Goal: Task Accomplishment & Management: Use online tool/utility

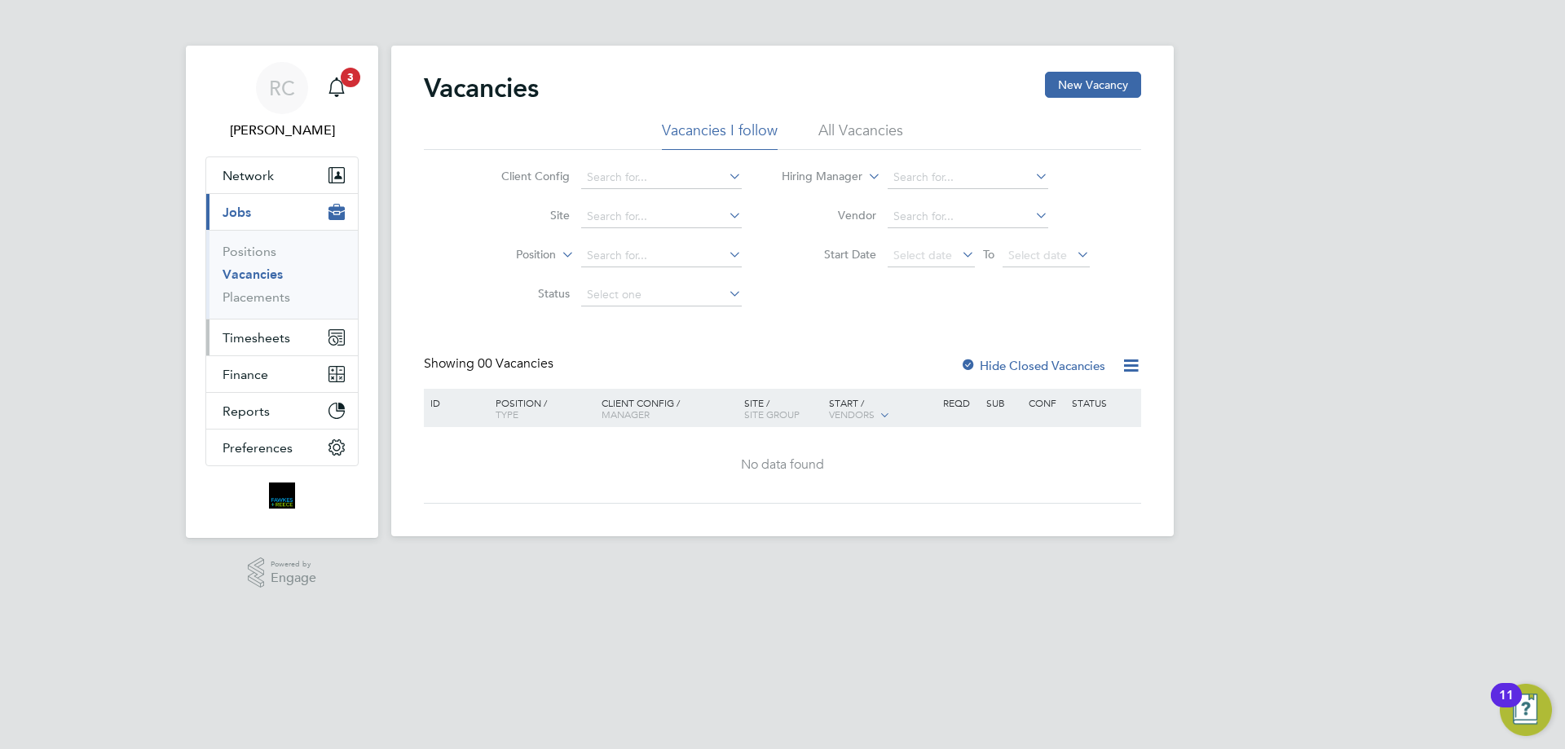
click at [263, 338] on span "Timesheets" at bounding box center [257, 337] width 68 height 15
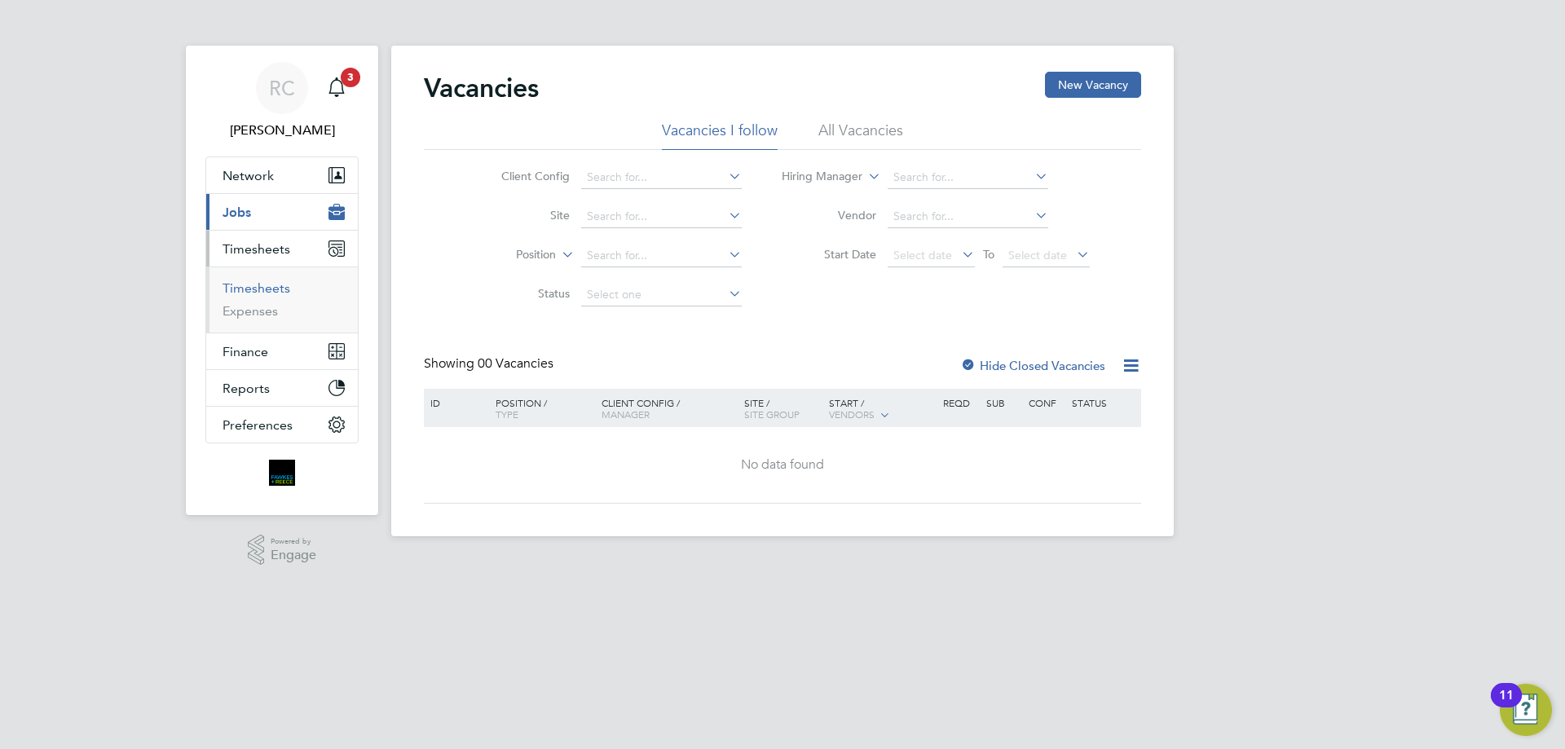
click at [249, 287] on link "Timesheets" at bounding box center [257, 287] width 68 height 15
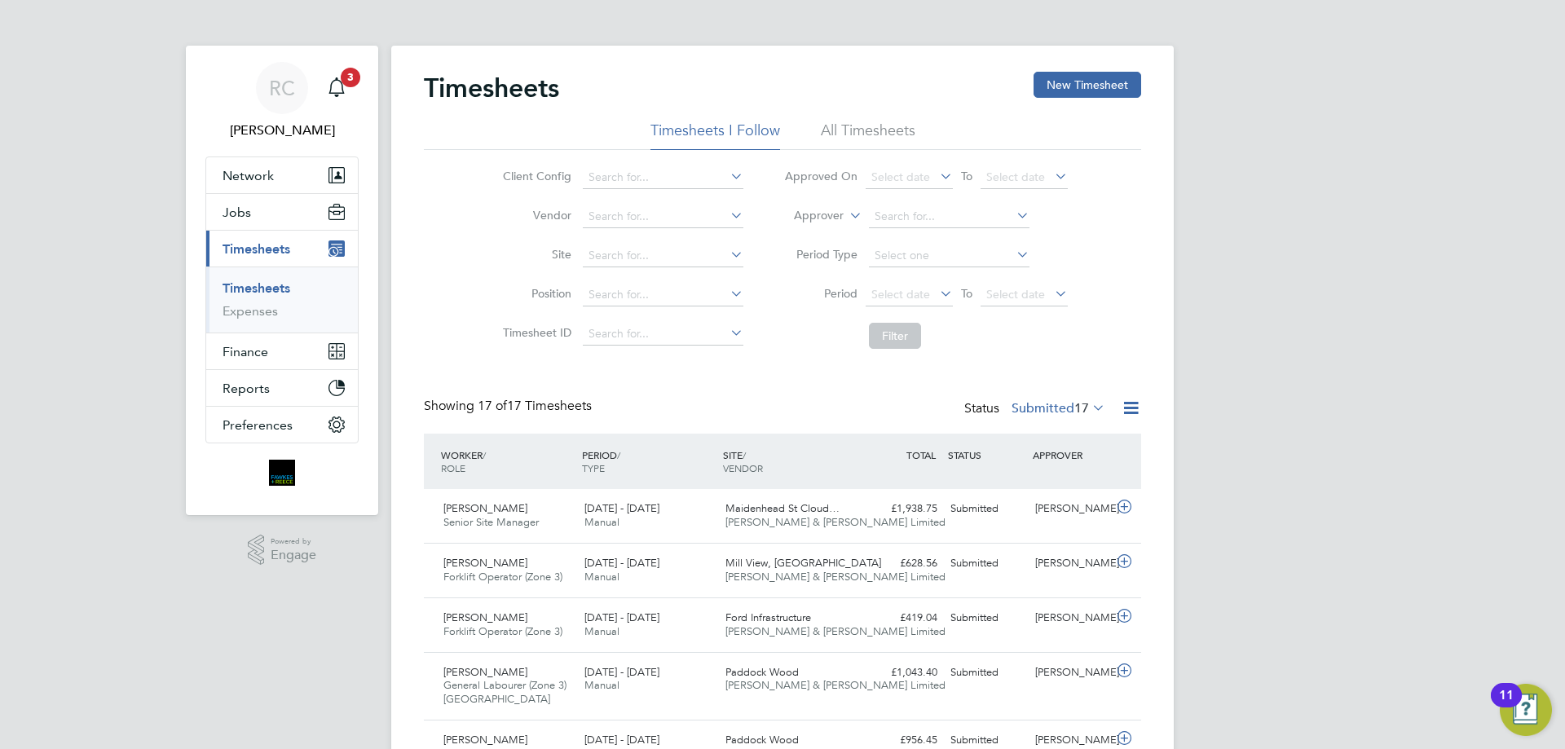
click at [854, 116] on div "Timesheets New Timesheet" at bounding box center [782, 96] width 717 height 49
click at [851, 125] on li "All Timesheets" at bounding box center [868, 135] width 95 height 29
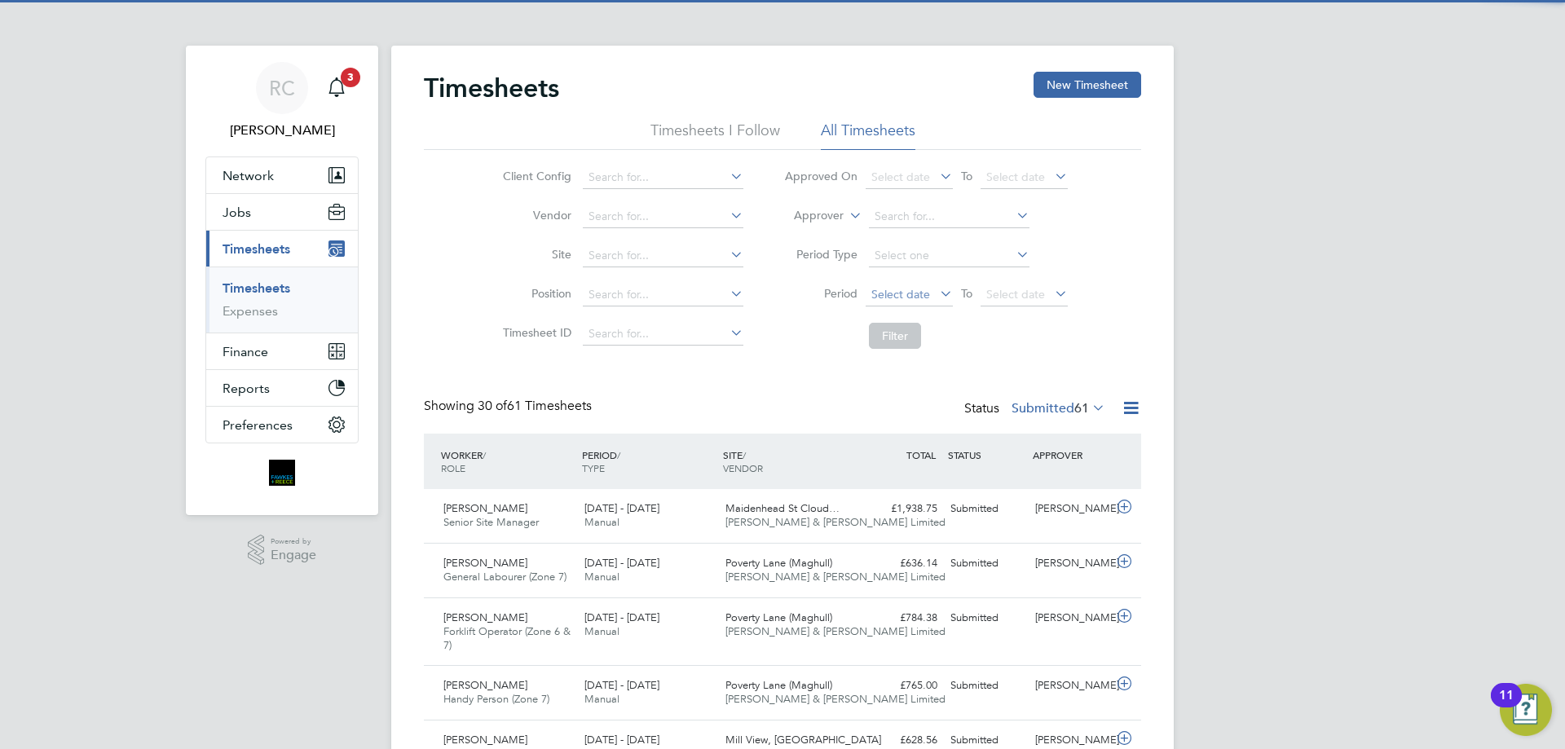
click at [898, 301] on span "Select date" at bounding box center [909, 296] width 87 height 22
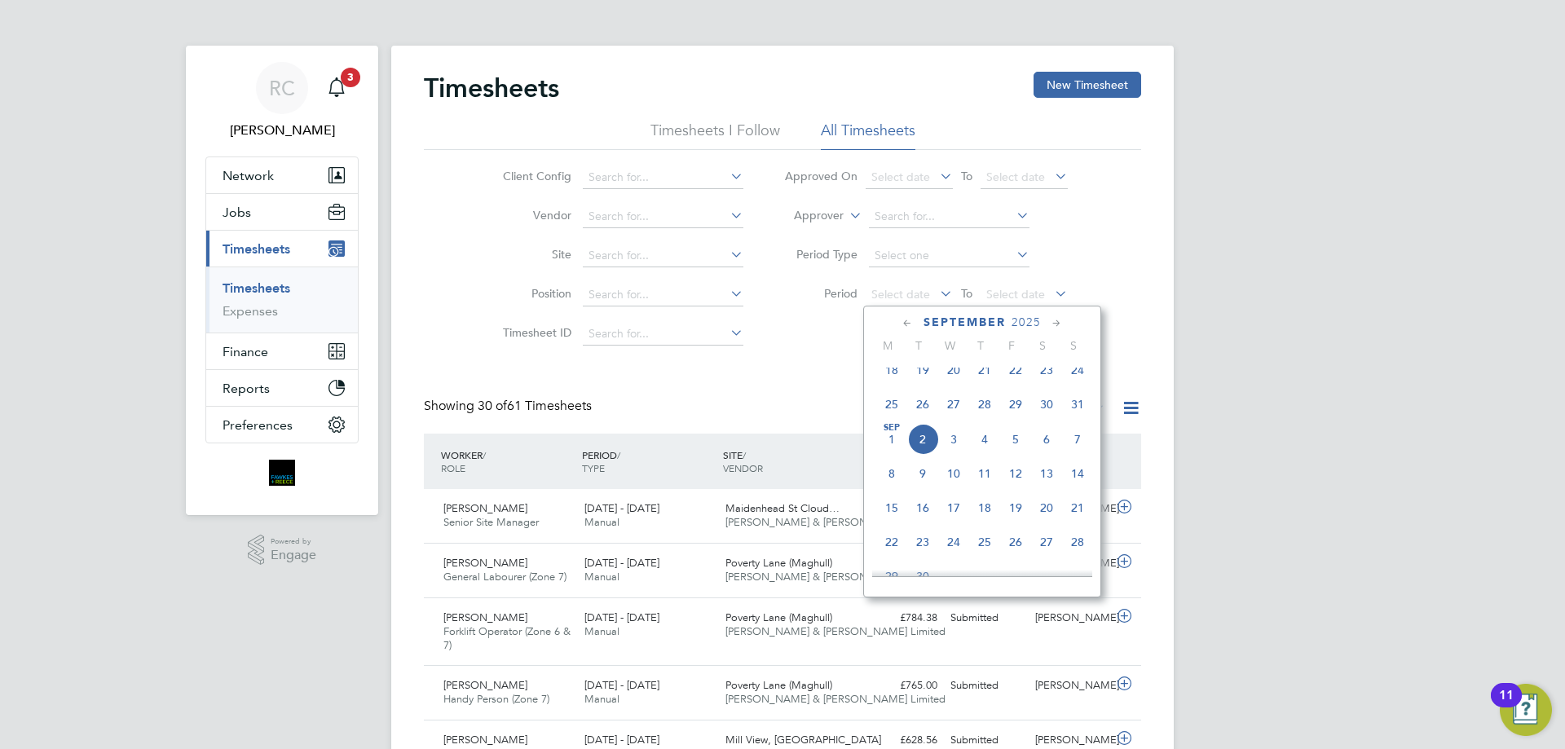
click at [906, 320] on icon at bounding box center [907, 324] width 15 height 18
click at [894, 519] on span "25" at bounding box center [891, 511] width 31 height 31
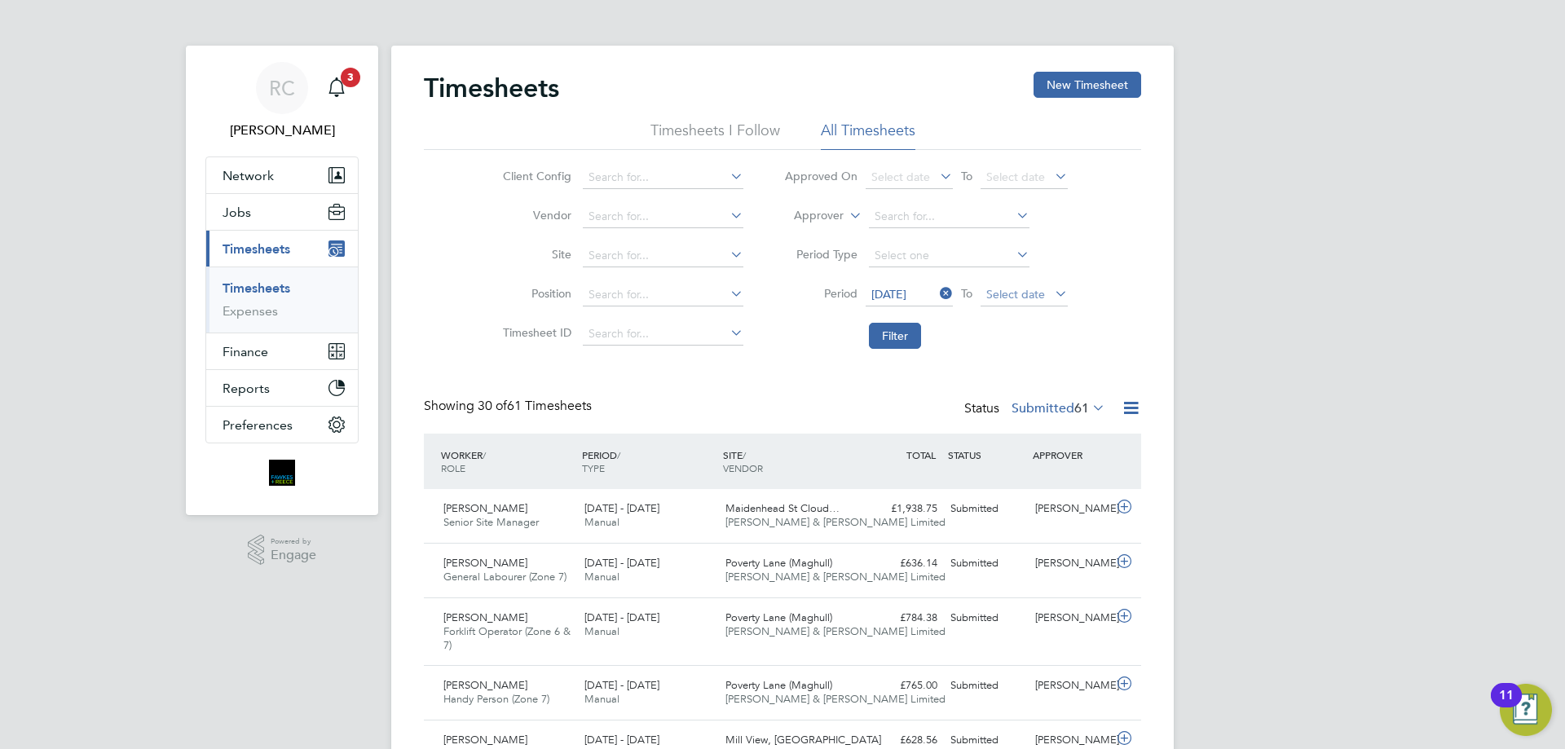
click at [988, 293] on span "Select date" at bounding box center [1015, 294] width 59 height 15
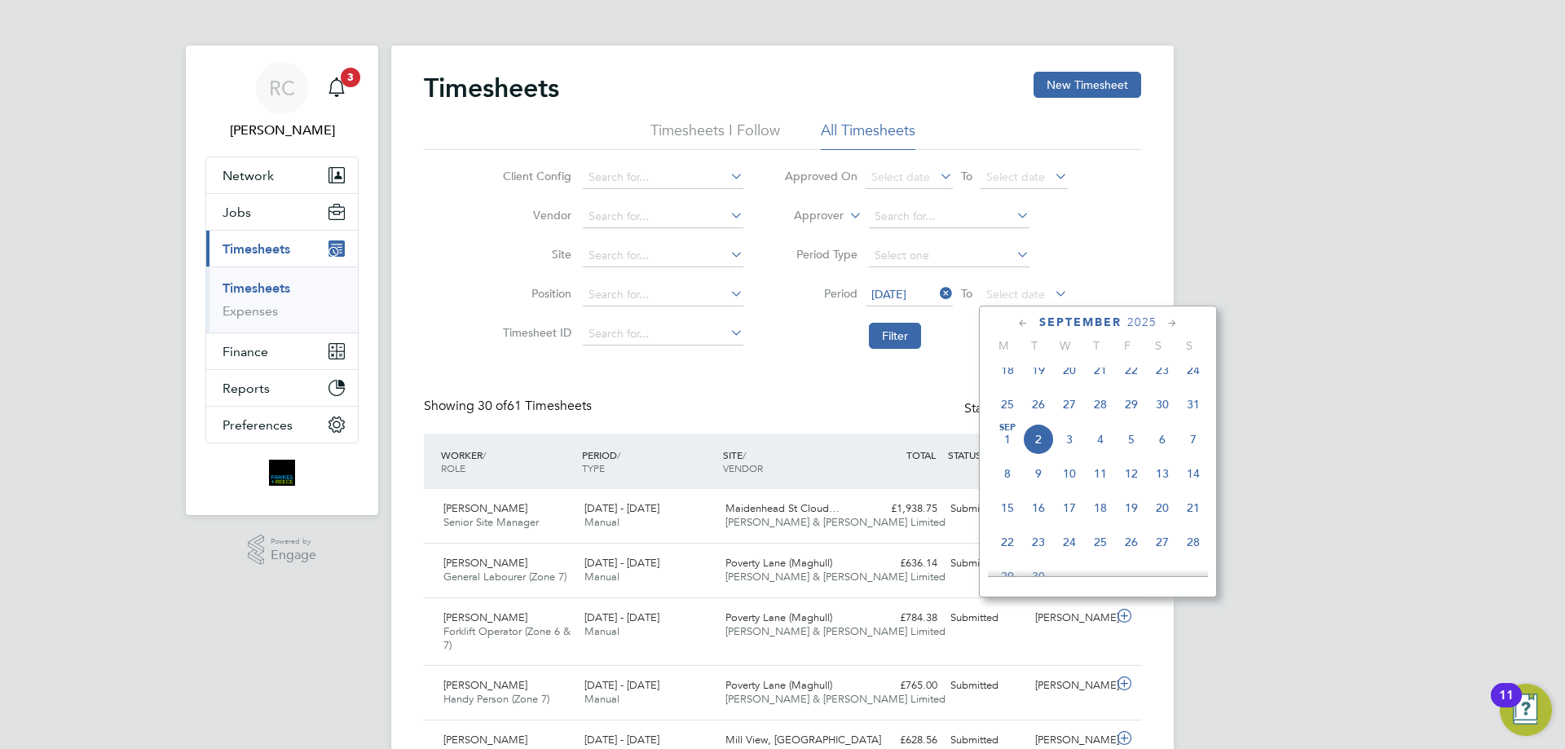
click at [1017, 324] on icon at bounding box center [1023, 324] width 15 height 18
click at [1194, 522] on span "31" at bounding box center [1193, 511] width 31 height 31
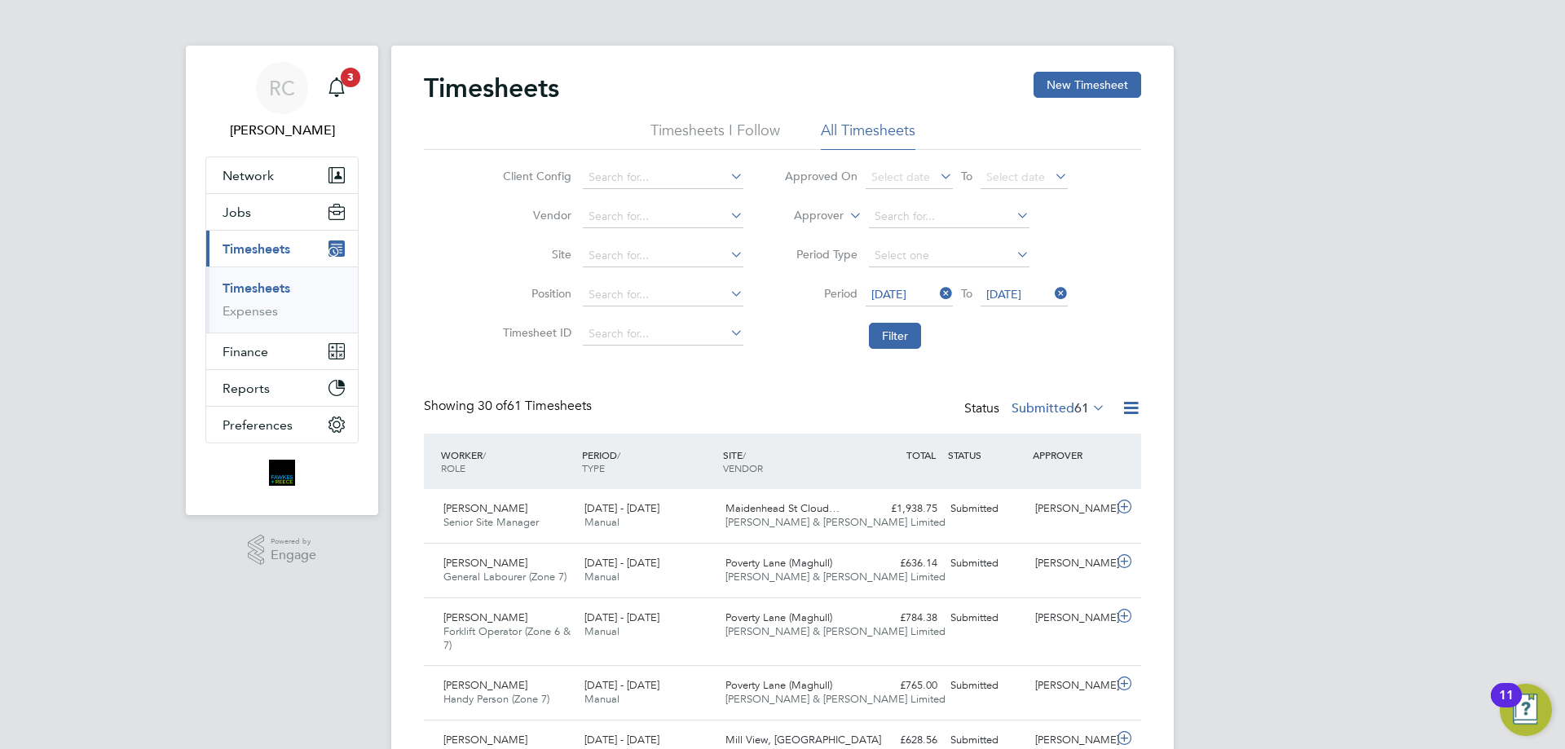
click at [1083, 405] on span "61" at bounding box center [1082, 408] width 15 height 16
click at [1028, 485] on li "Submitted" at bounding box center [1031, 483] width 75 height 23
click at [1043, 82] on button "New Timesheet" at bounding box center [1088, 85] width 108 height 26
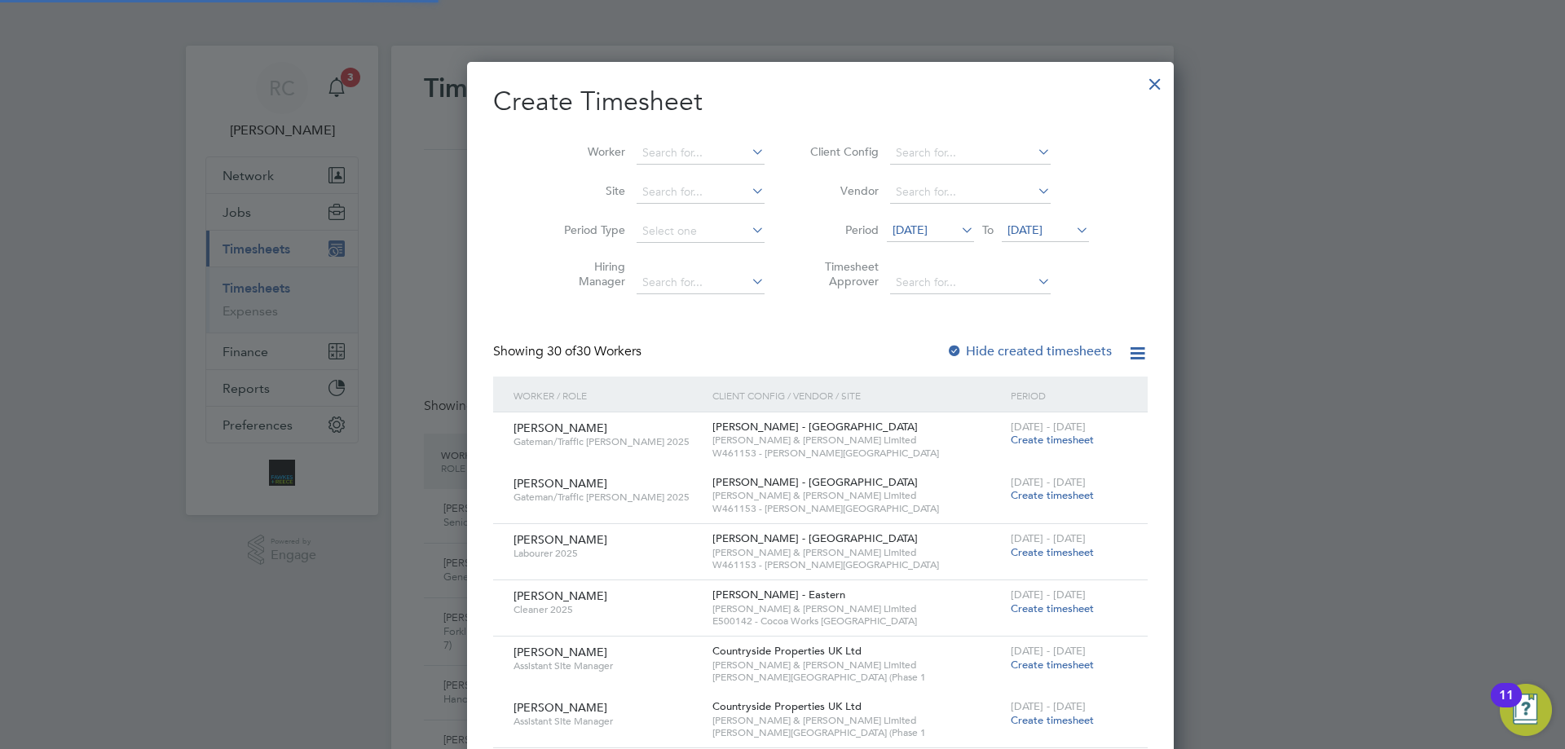
scroll to position [8, 8]
click at [865, 346] on div "Showing 30 of 30 Workers Hide created timesheets" at bounding box center [820, 359] width 655 height 33
click at [947, 350] on div at bounding box center [955, 352] width 16 height 16
click at [1008, 225] on span "[DATE]" at bounding box center [1025, 230] width 35 height 15
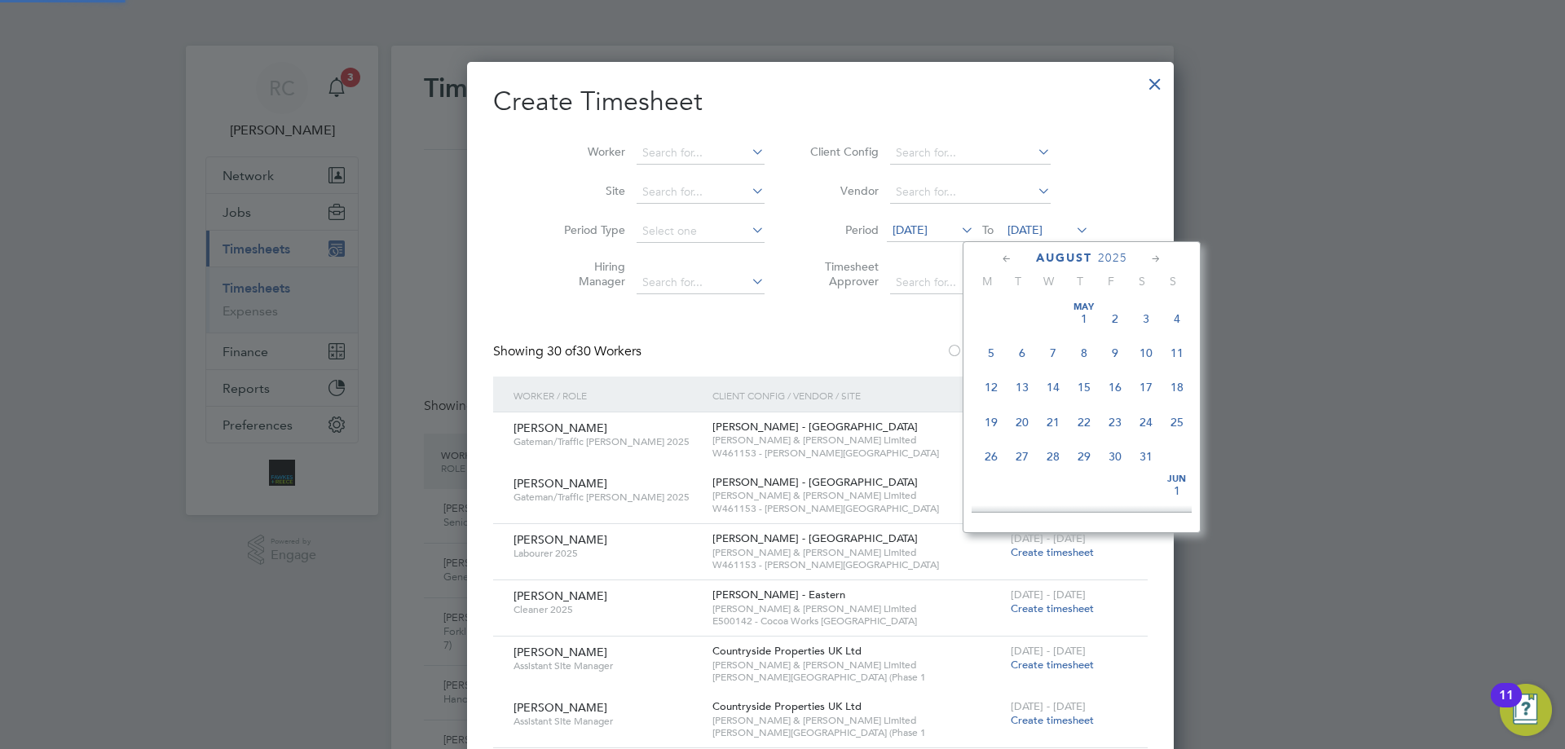
scroll to position [635, 0]
click at [1176, 386] on span "31" at bounding box center [1177, 371] width 31 height 31
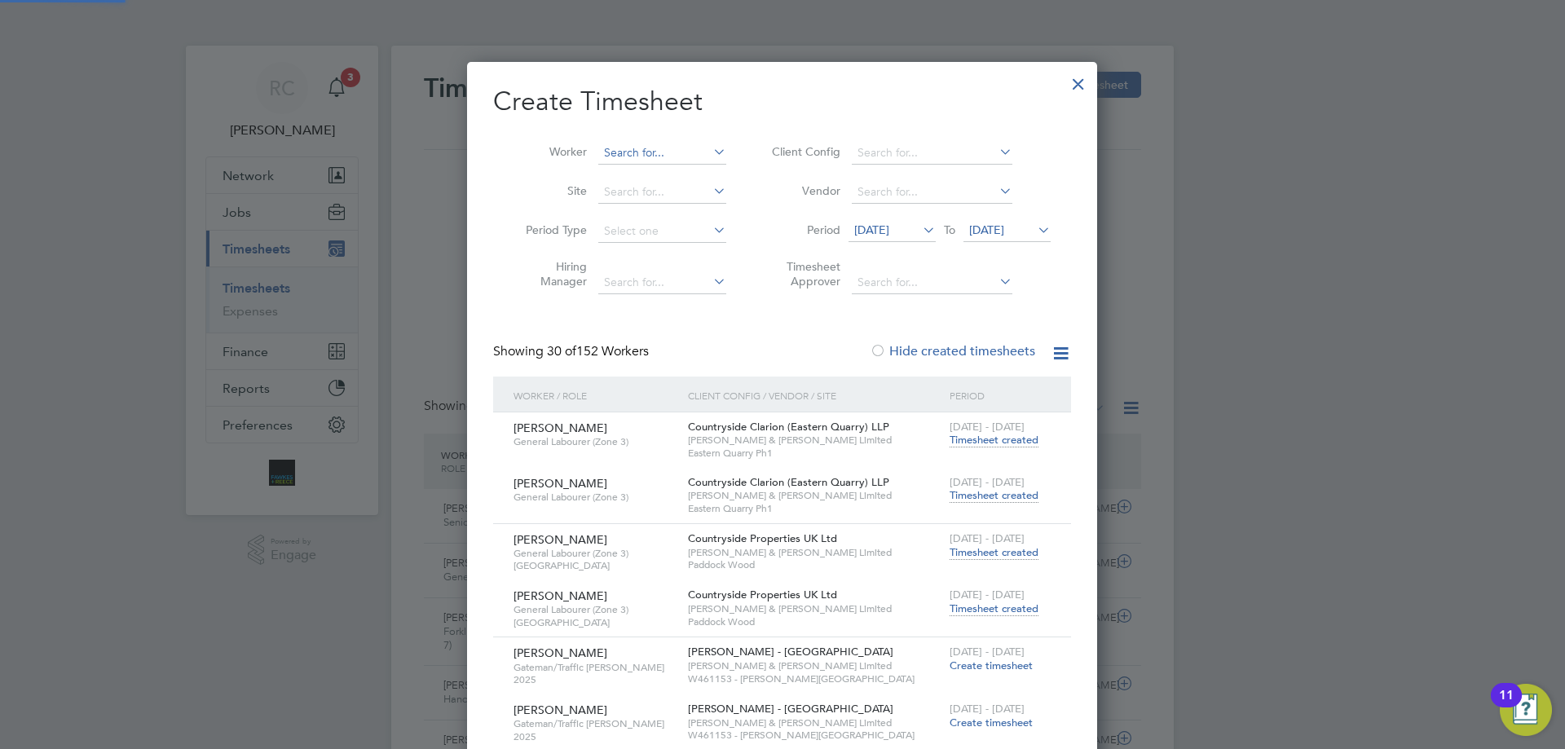
scroll to position [4013, 631]
click at [650, 150] on input at bounding box center [662, 153] width 128 height 23
type input "[PERSON_NAME]"
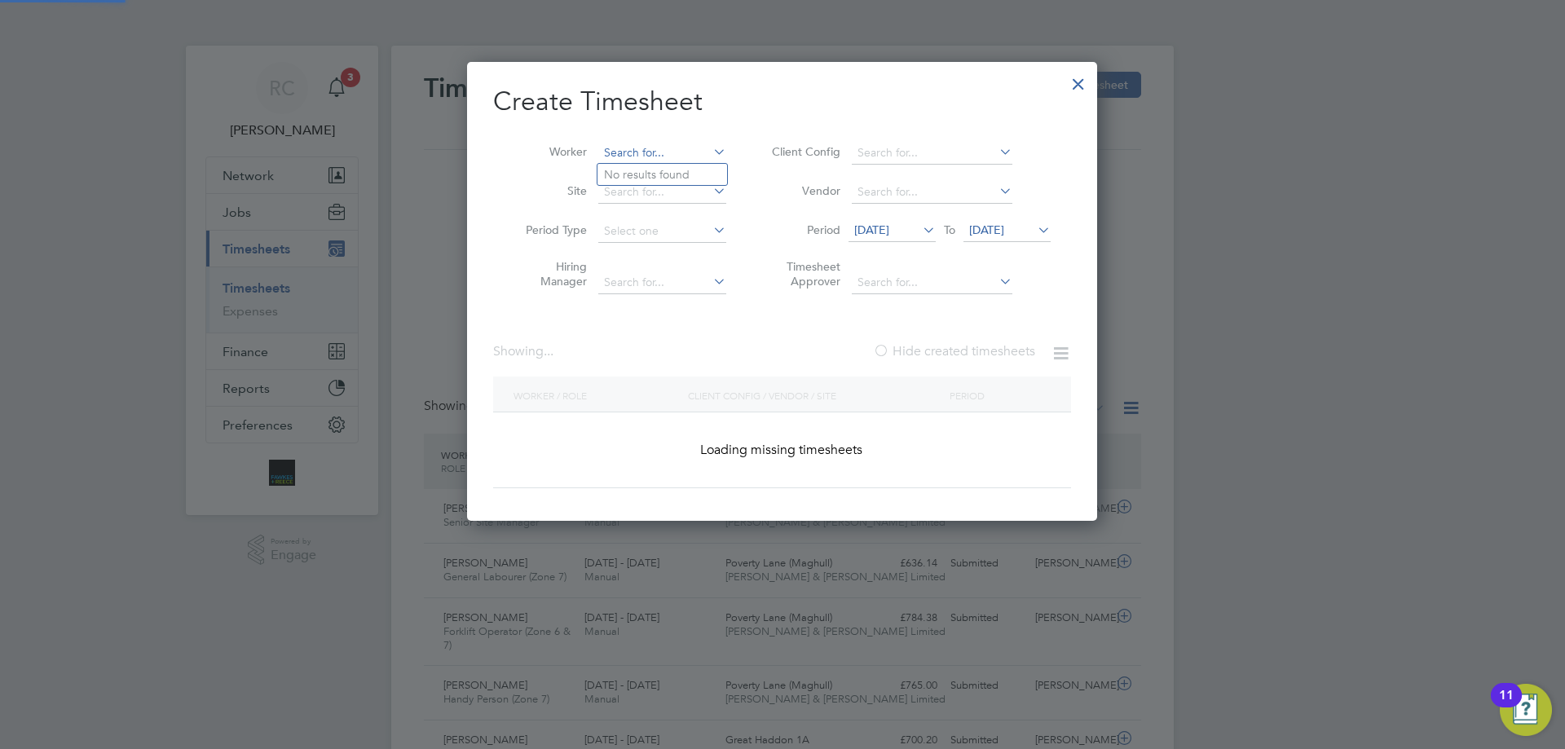
scroll to position [460, 631]
click at [647, 150] on input at bounding box center [662, 153] width 128 height 23
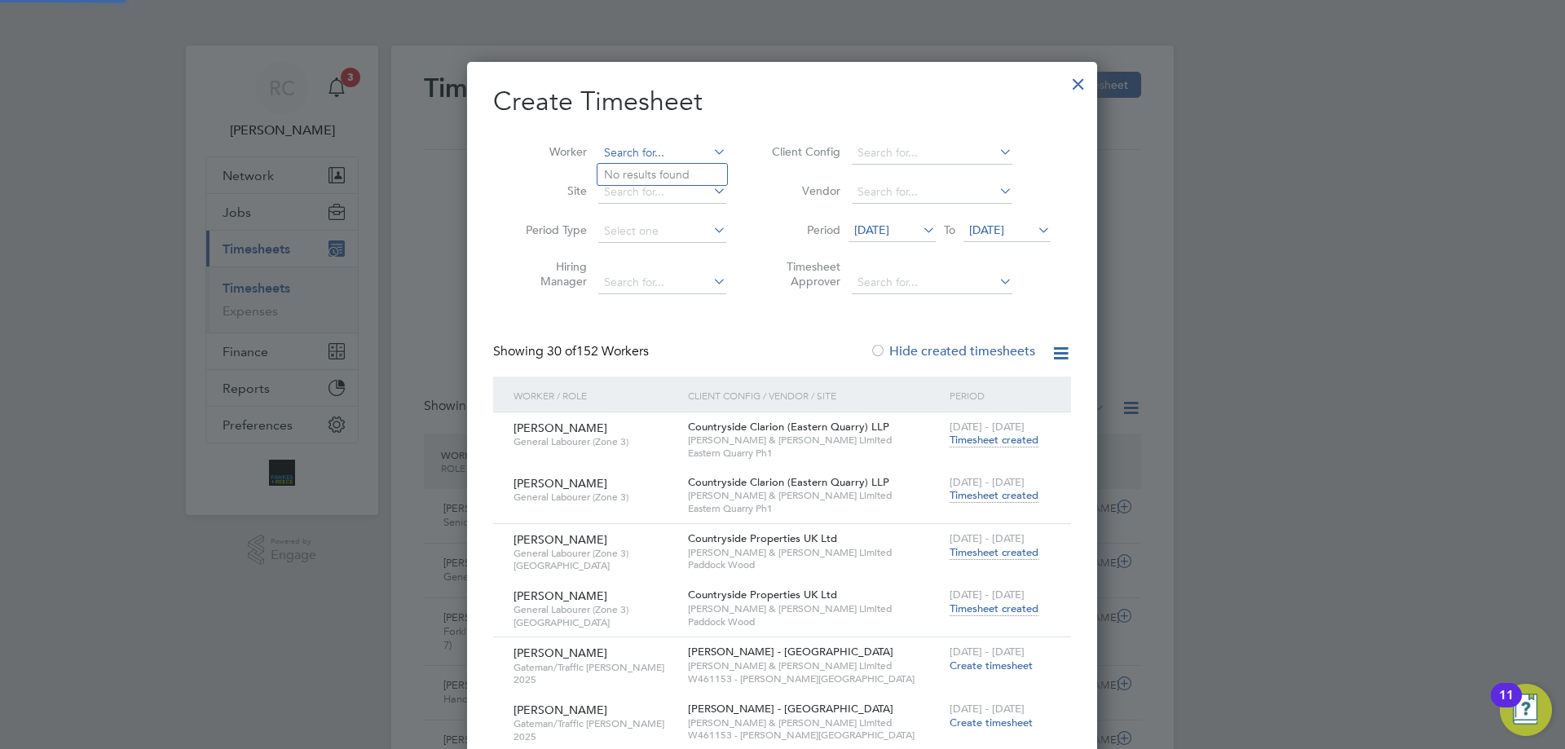
scroll to position [4013, 631]
click at [648, 172] on li "Chaez Hollow" at bounding box center [663, 175] width 130 height 22
type input "Chaez Hollow"
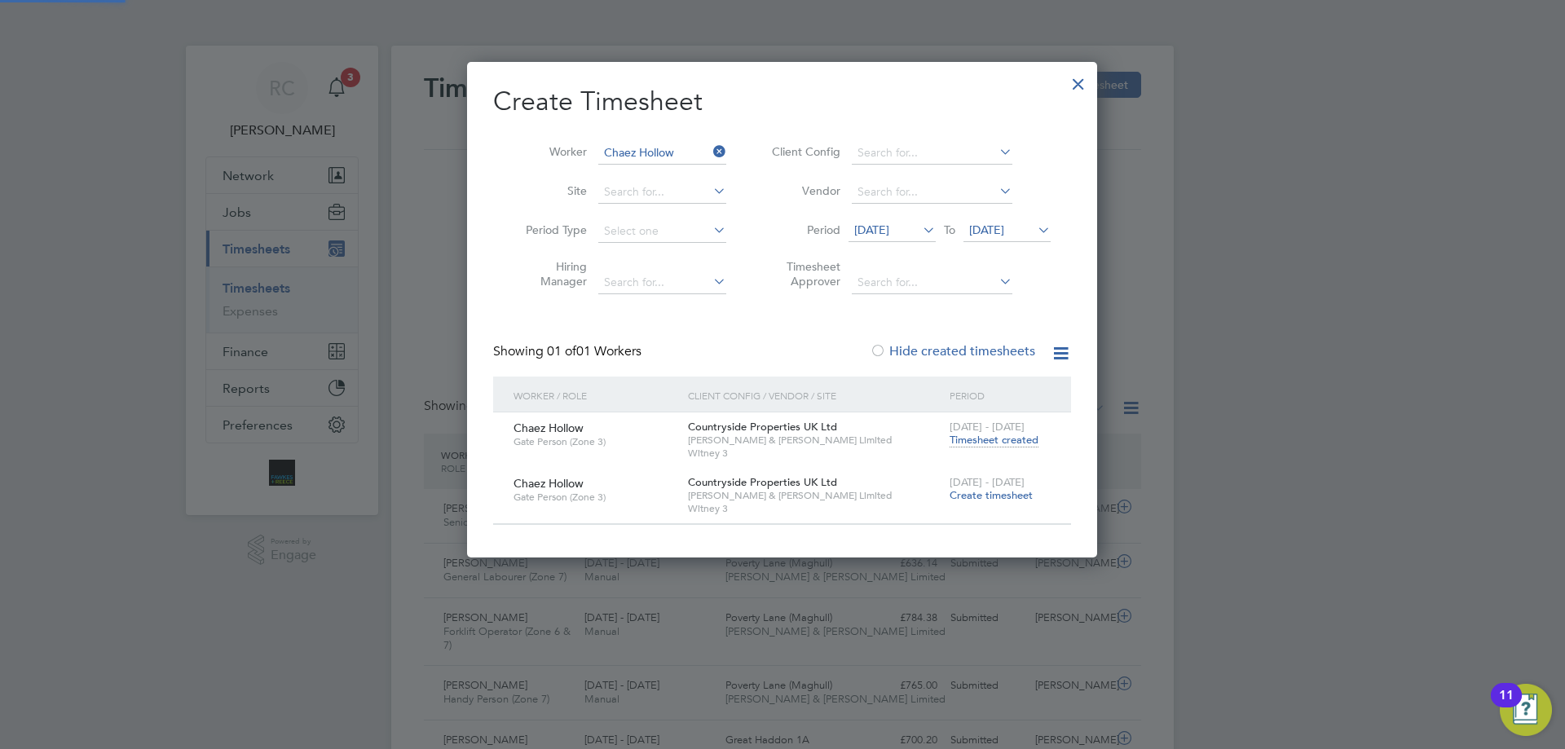
scroll to position [495, 631]
